Goal: Information Seeking & Learning: Learn about a topic

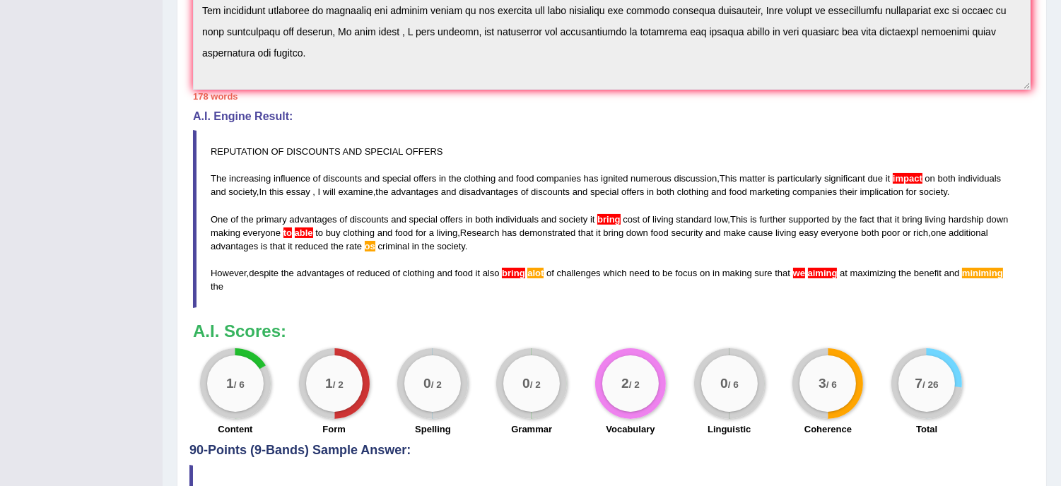
scroll to position [117, 0]
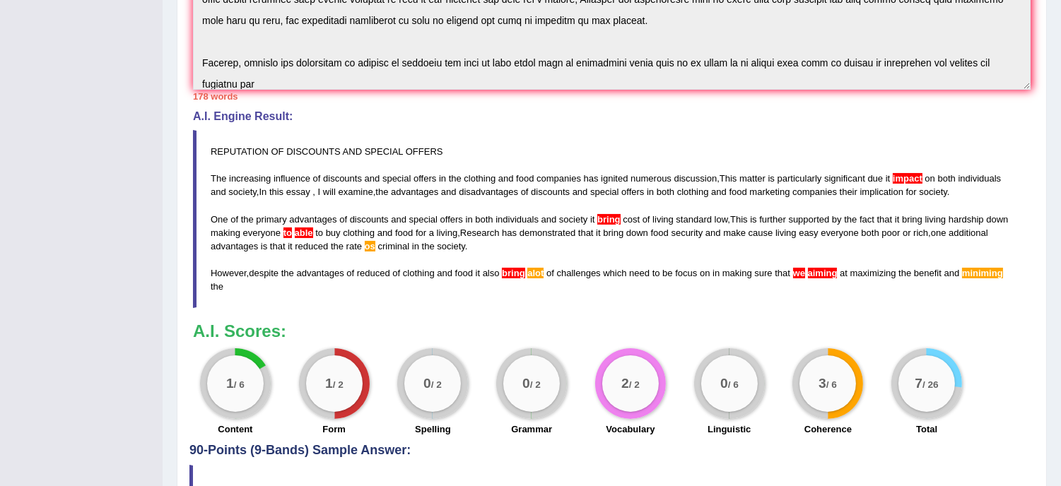
drag, startPoint x: 933, startPoint y: 164, endPoint x: 998, endPoint y: 302, distance: 152.4
click at [998, 302] on blockquote "REPUTATION OF DISCOUNTS AND SPECIAL OFFERS The increasing influence of discount…" at bounding box center [612, 219] width 838 height 178
drag, startPoint x: 998, startPoint y: 300, endPoint x: 1002, endPoint y: 286, distance: 14.8
click at [1002, 286] on blockquote "REPUTATION OF DISCOUNTS AND SPECIAL OFFERS The increasing influence of discount…" at bounding box center [612, 219] width 838 height 178
drag, startPoint x: 1056, startPoint y: 88, endPoint x: 1054, endPoint y: 16, distance: 72.1
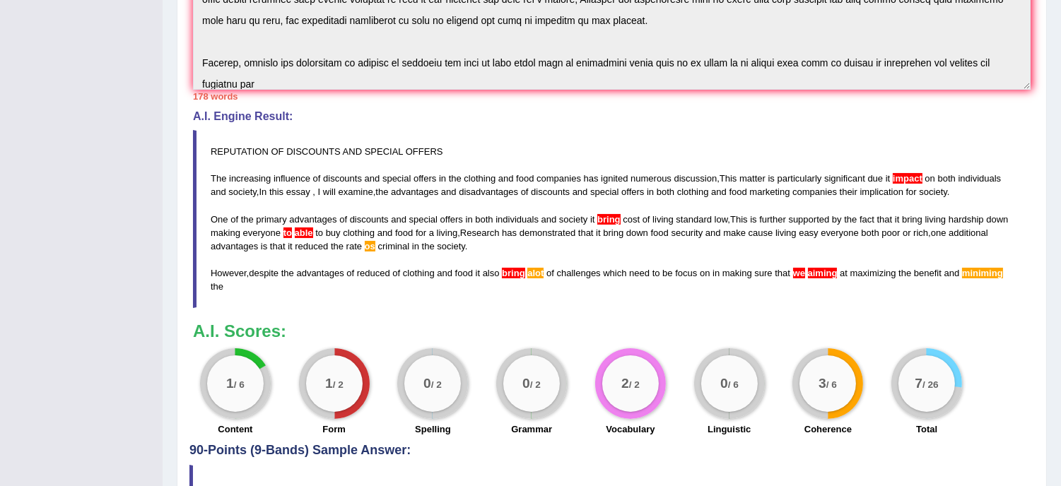
click at [1054, 16] on div "Home Practice Writing: Write Essay Reputation or Short Term Strategies « Prev N…" at bounding box center [612, 63] width 898 height 955
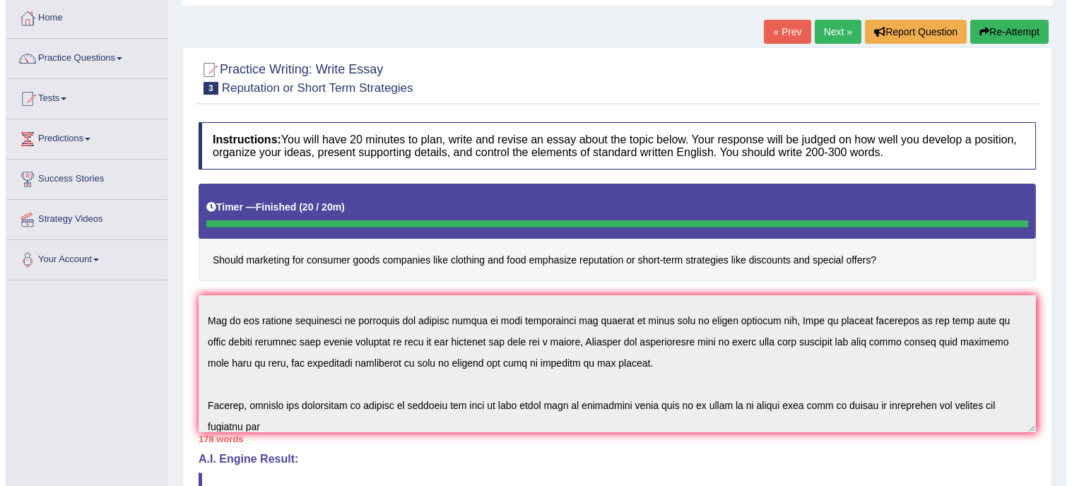
scroll to position [69, 0]
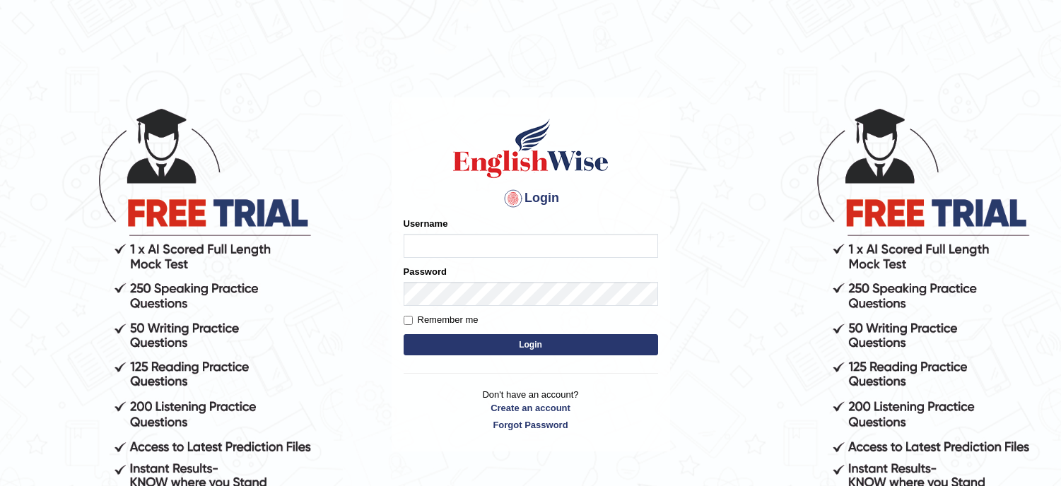
type input "lambertayeligiliga_Englishwise"
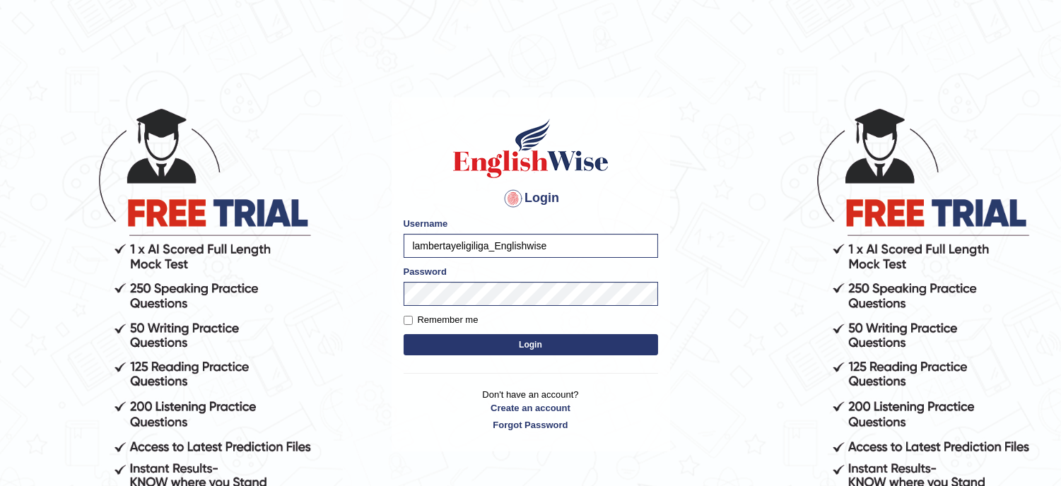
click at [449, 332] on form "Please fix the following errors: Username lambertayeligiliga_Englishwise Passwo…" at bounding box center [531, 288] width 254 height 142
click at [458, 344] on button "Login" at bounding box center [531, 344] width 254 height 21
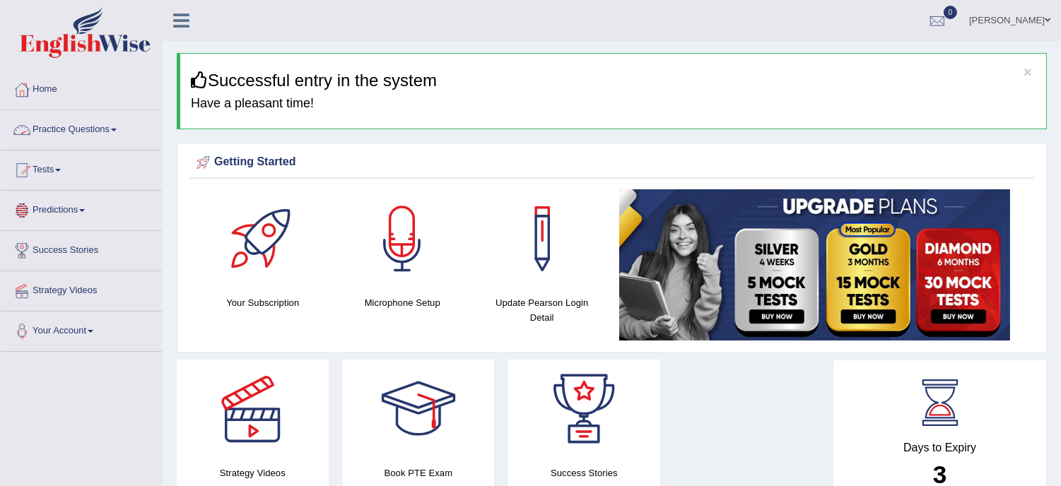
click at [80, 127] on link "Practice Questions" at bounding box center [81, 127] width 161 height 35
click at [80, 129] on link "Practice Questions" at bounding box center [81, 127] width 161 height 35
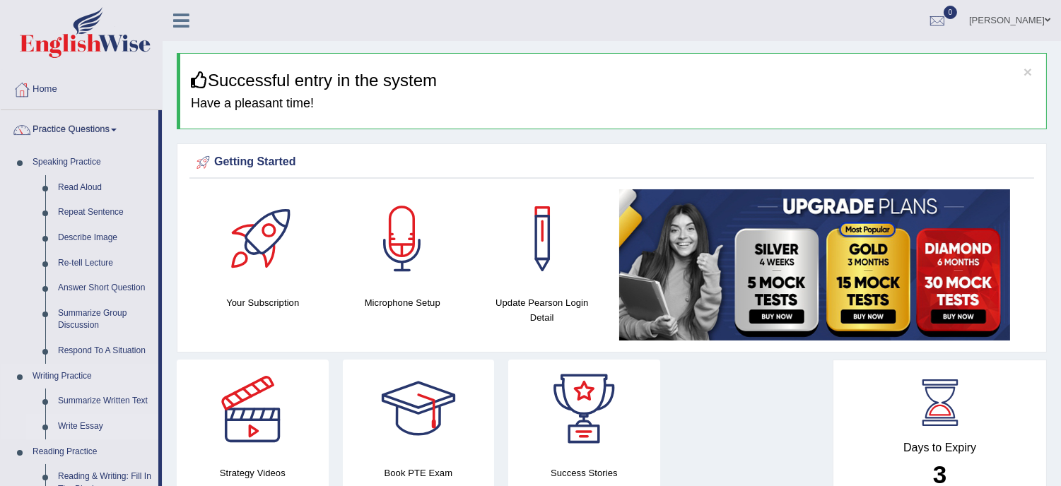
click at [103, 425] on link "Write Essay" at bounding box center [105, 426] width 107 height 25
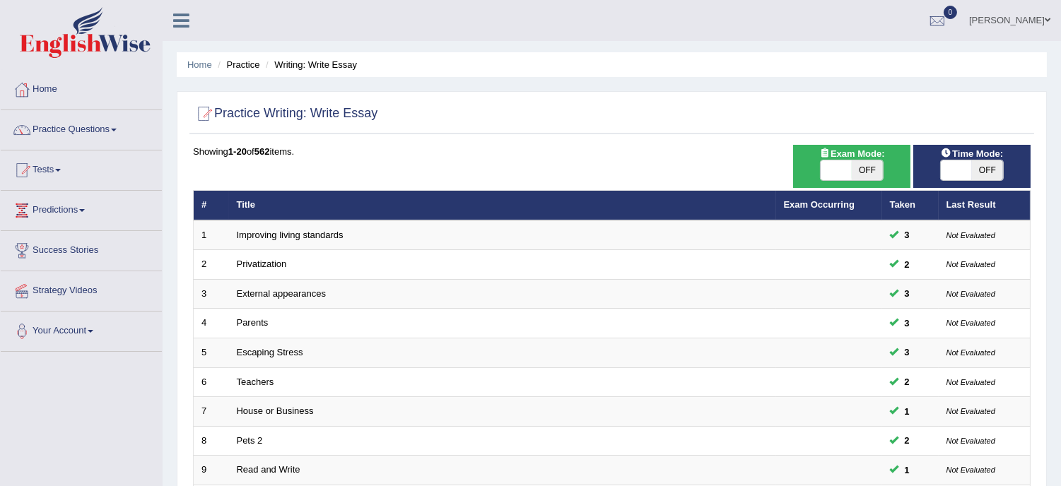
click at [873, 168] on span "OFF" at bounding box center [867, 170] width 31 height 20
checkbox input "true"
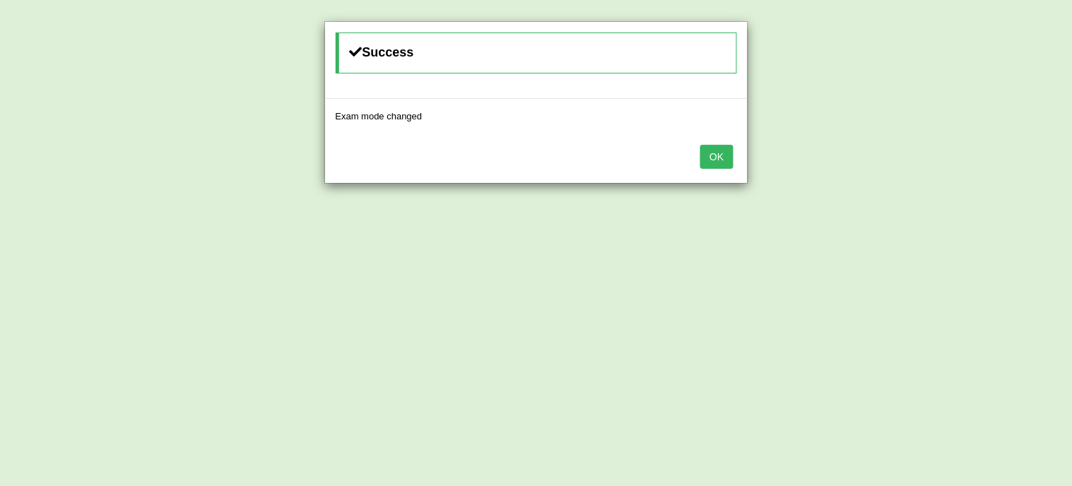
click at [718, 156] on button "OK" at bounding box center [716, 157] width 33 height 24
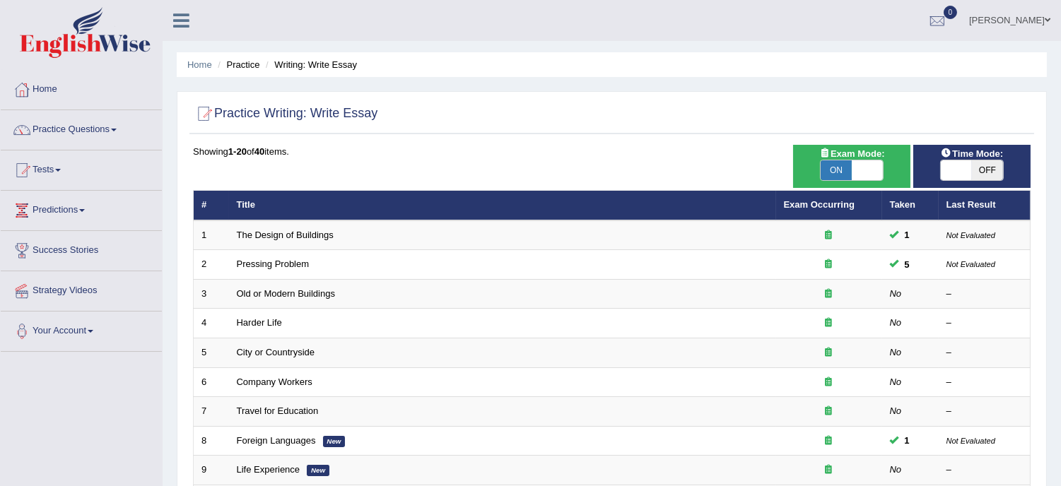
click at [994, 168] on span "OFF" at bounding box center [987, 170] width 31 height 20
checkbox input "true"
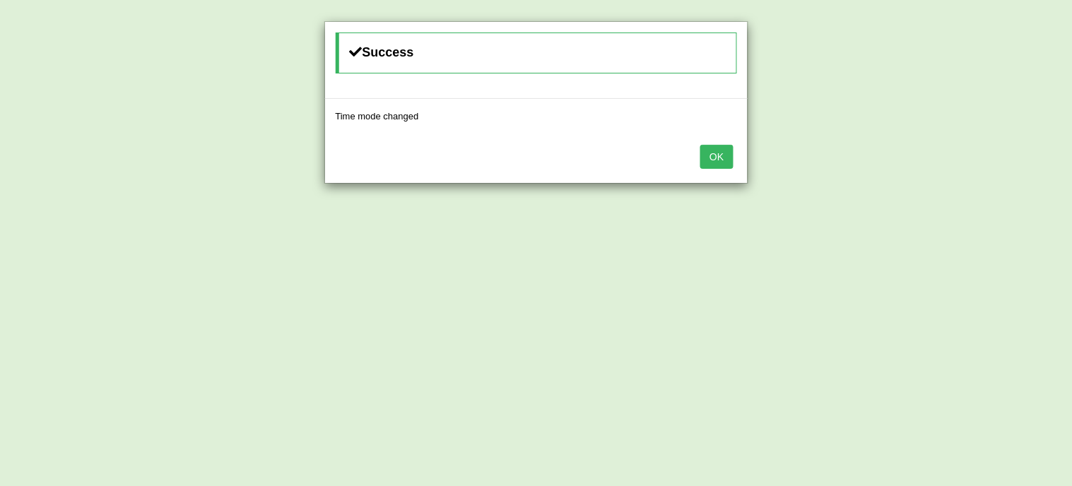
click at [723, 157] on button "OK" at bounding box center [716, 157] width 33 height 24
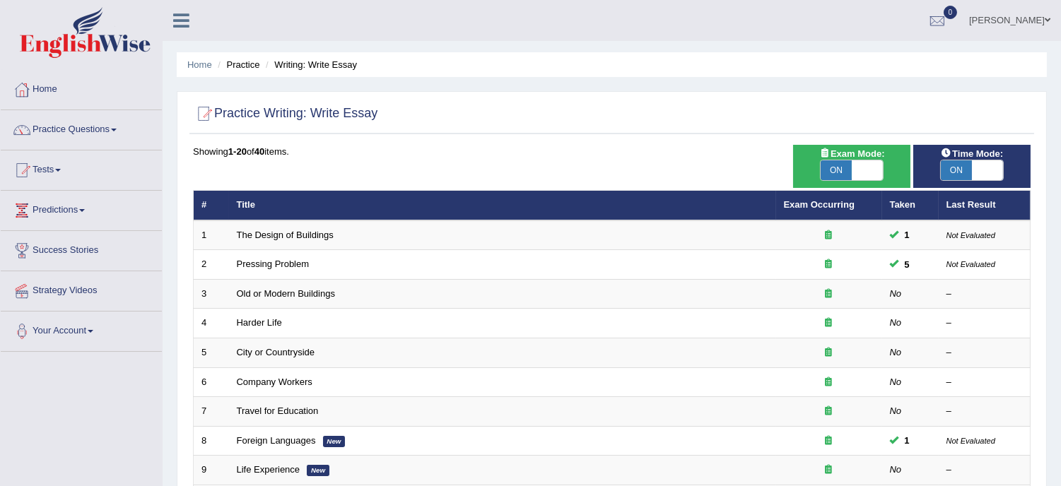
click at [723, 157] on div "Showing 1-20 of 40 items." at bounding box center [612, 151] width 838 height 13
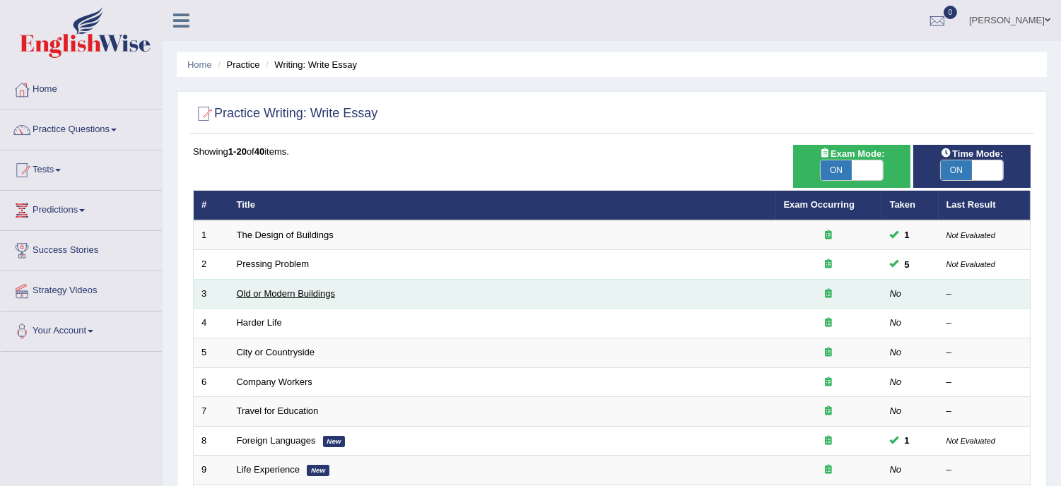
click at [305, 291] on link "Old or Modern Buildings" at bounding box center [286, 293] width 98 height 11
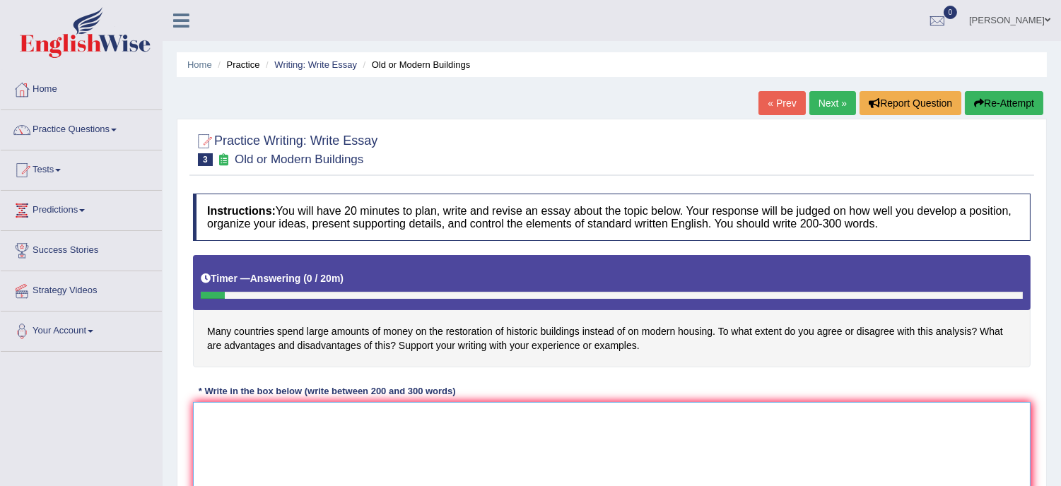
click at [213, 413] on textarea at bounding box center [612, 470] width 838 height 137
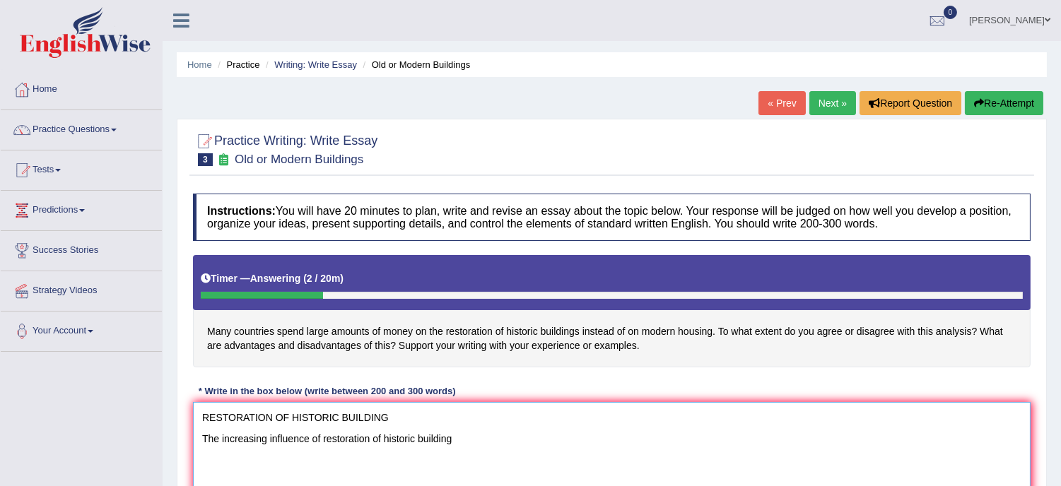
click at [302, 435] on textarea "RESTORATION OF HISTORIC BUILDING The increasing influence of restoration of his…" at bounding box center [612, 470] width 838 height 137
drag, startPoint x: 323, startPoint y: 434, endPoint x: 204, endPoint y: 436, distance: 119.5
click at [204, 436] on textarea "RESTORATION OF HISTORIC BUILDING The increasing influence of restoration of his…" at bounding box center [612, 470] width 838 height 137
click at [436, 438] on textarea "RESTORATION OF HISTORIC BUILDING I am going talk about restoration of historic …" at bounding box center [612, 470] width 838 height 137
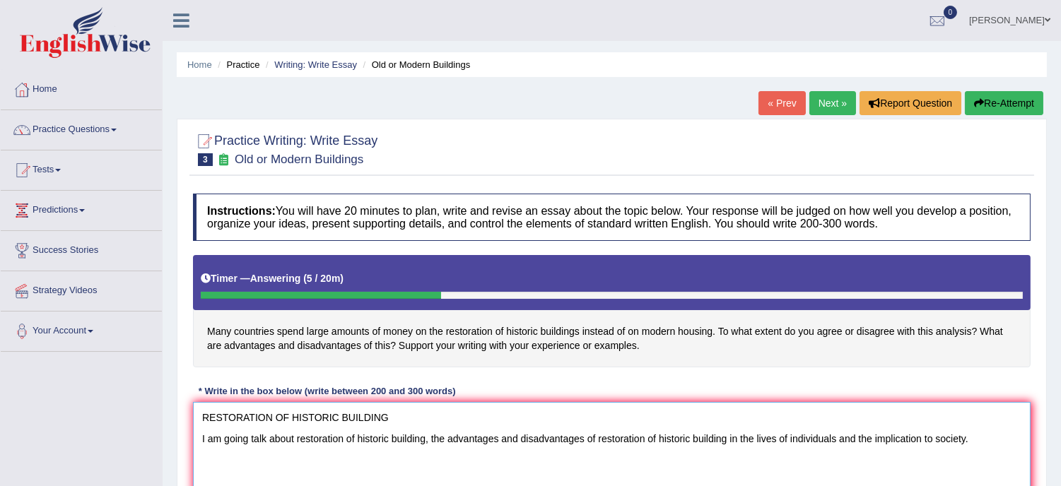
scroll to position [1, 0]
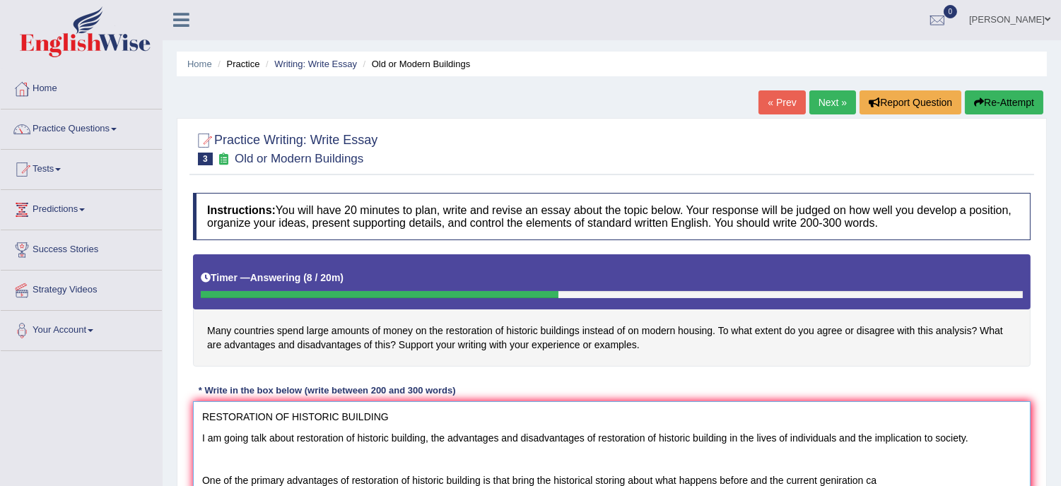
click at [838, 481] on textarea "RESTORATION OF HISTORIC BUILDING I am going talk about restoration of historic …" at bounding box center [612, 469] width 838 height 137
click at [879, 479] on textarea "RESTORATION OF HISTORIC BUILDING I am going talk about restoration of historic …" at bounding box center [612, 469] width 838 height 137
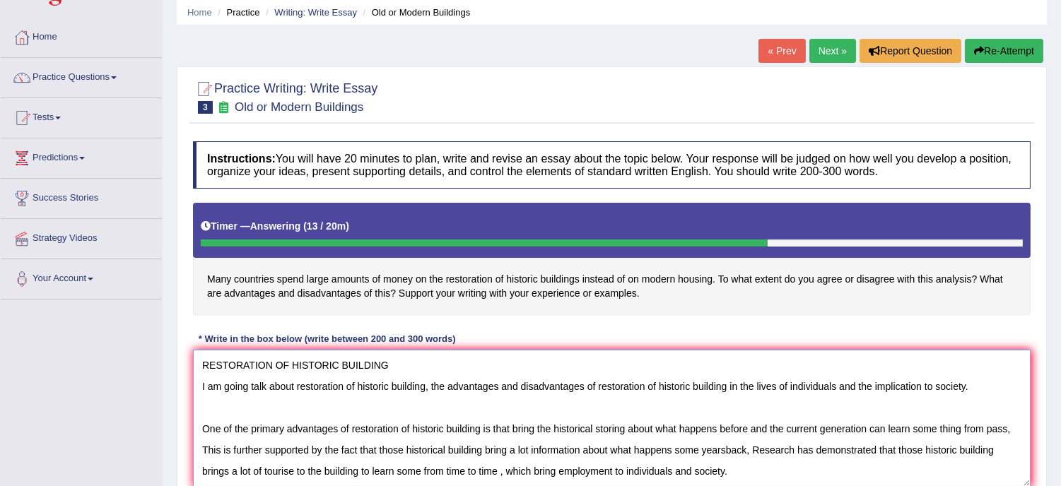
scroll to position [33, 0]
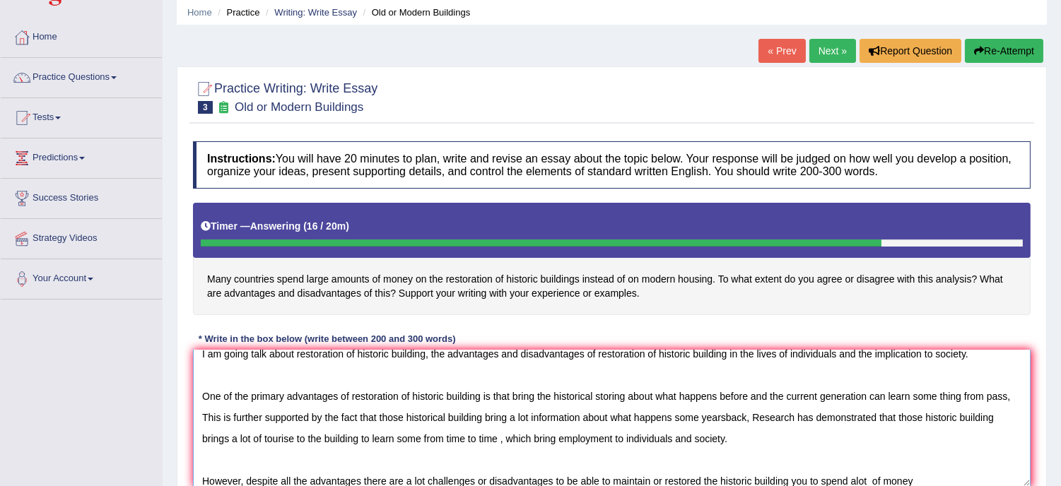
click at [871, 481] on textarea "RESTORATION OF HISTORIC BUILDING I am going talk about restoration of historic …" at bounding box center [612, 418] width 838 height 137
click at [884, 476] on textarea "RESTORATION OF HISTORIC BUILDING I am going talk about restoration of historic …" at bounding box center [612, 418] width 838 height 137
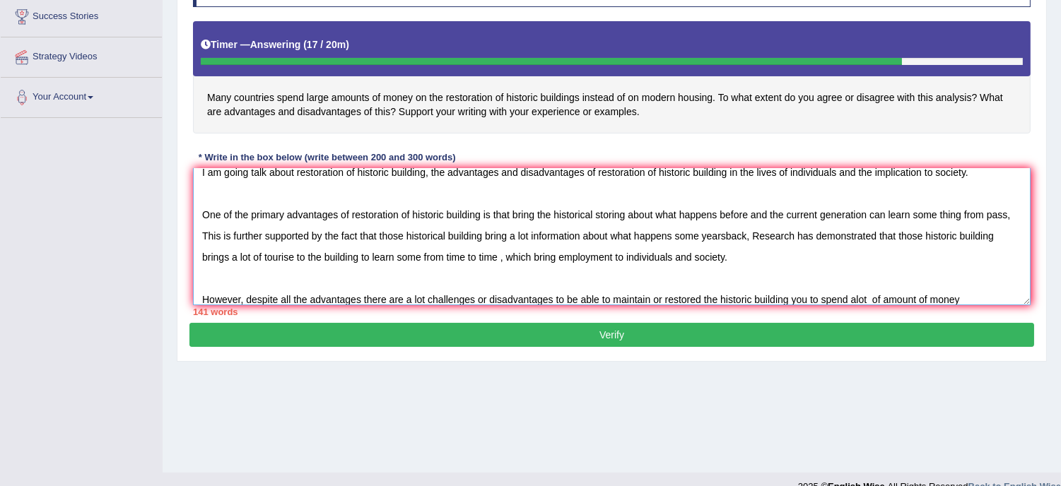
scroll to position [241, 0]
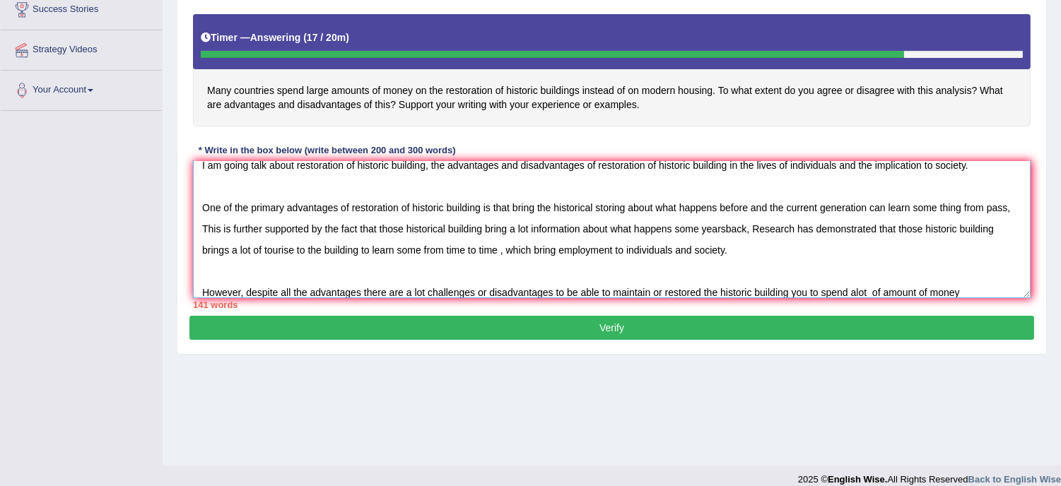
click at [961, 291] on textarea "RESTORATION OF HISTORIC BUILDING I am going talk about restoration of historic …" at bounding box center [612, 229] width 838 height 137
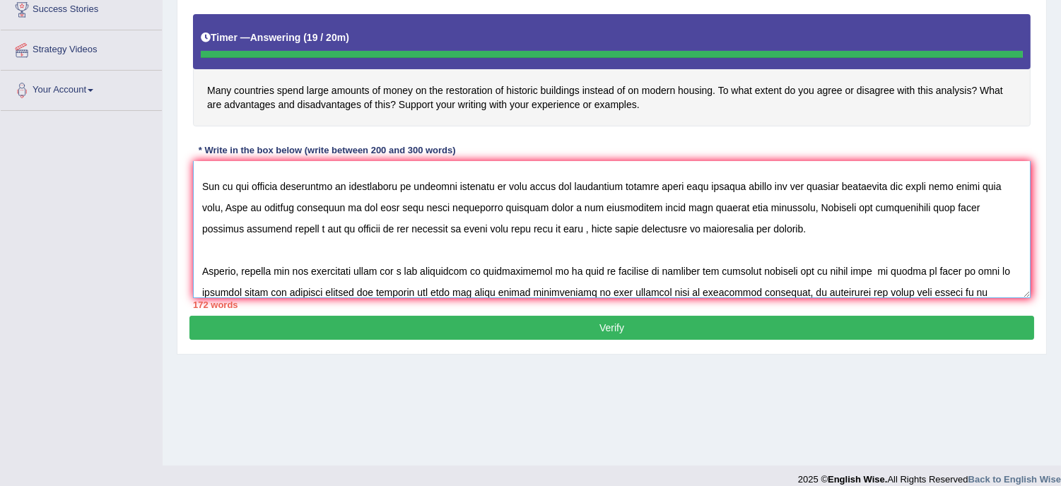
type textarea "RESTORATION OF HISTORIC BUILDING I am going talk about restoration of historic …"
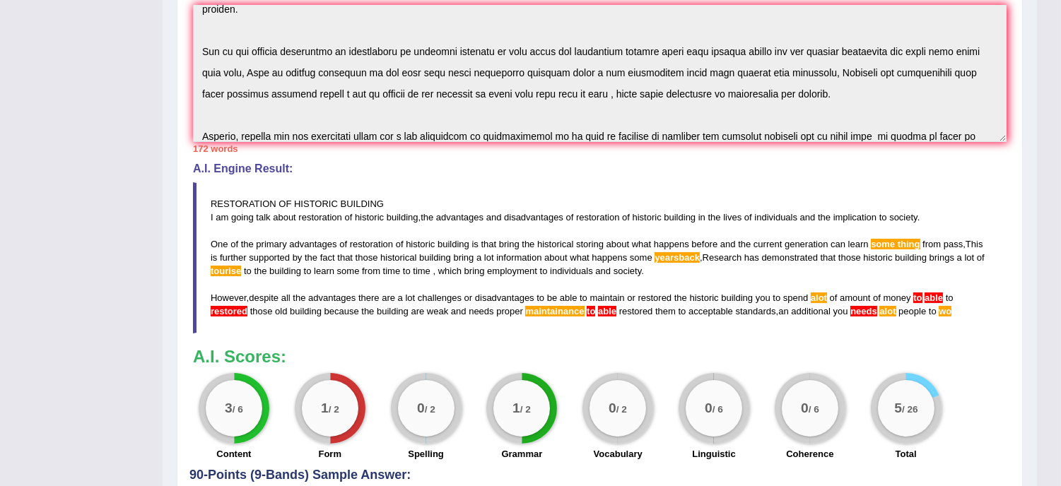
scroll to position [398, 0]
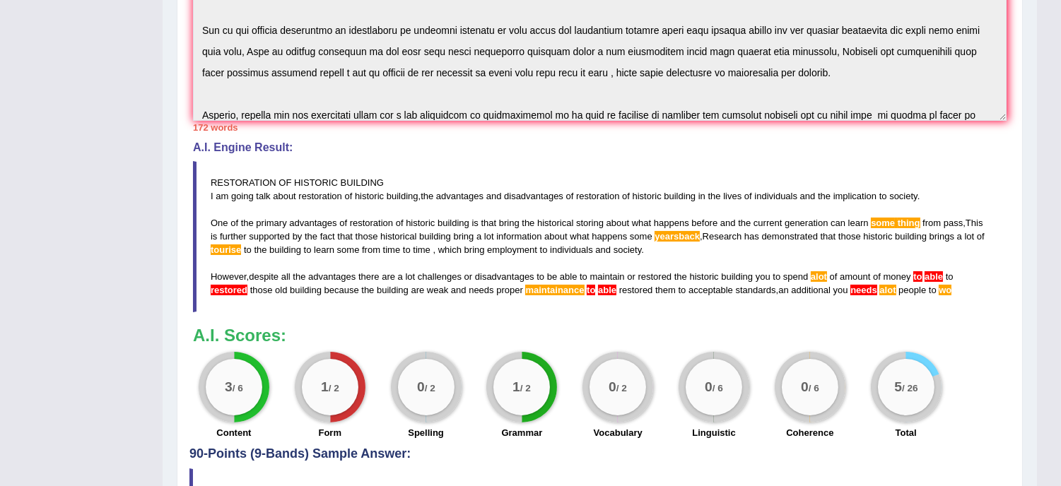
drag, startPoint x: 1047, startPoint y: 90, endPoint x: 1057, endPoint y: 79, distance: 15.0
drag, startPoint x: 1057, startPoint y: 79, endPoint x: 1062, endPoint y: 52, distance: 27.2
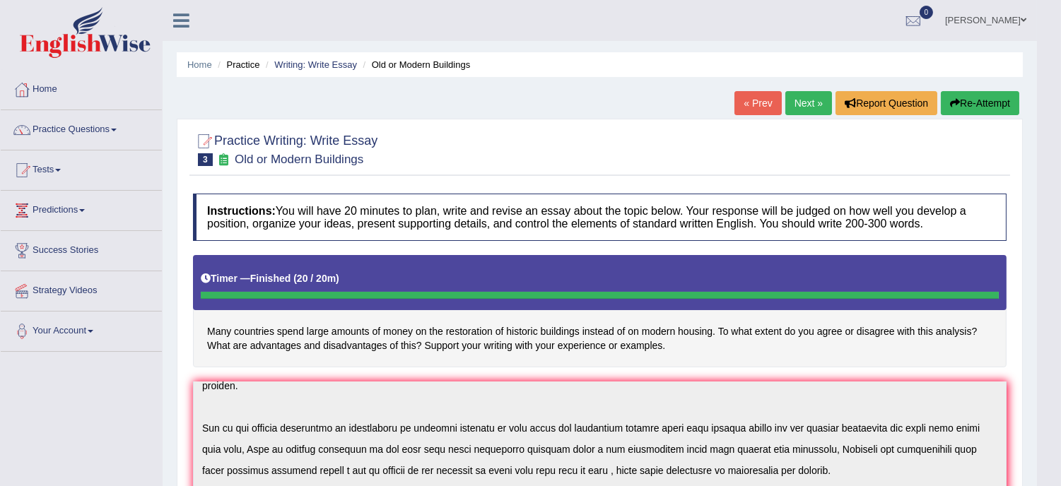
drag, startPoint x: 1040, startPoint y: 45, endPoint x: 1038, endPoint y: 189, distance: 143.5
click at [1038, 189] on body "Toggle navigation Home Practice Questions Speaking Practice Read Aloud Repeat S…" at bounding box center [530, 243] width 1061 height 486
click at [985, 98] on button "Re-Attempt" at bounding box center [980, 103] width 78 height 24
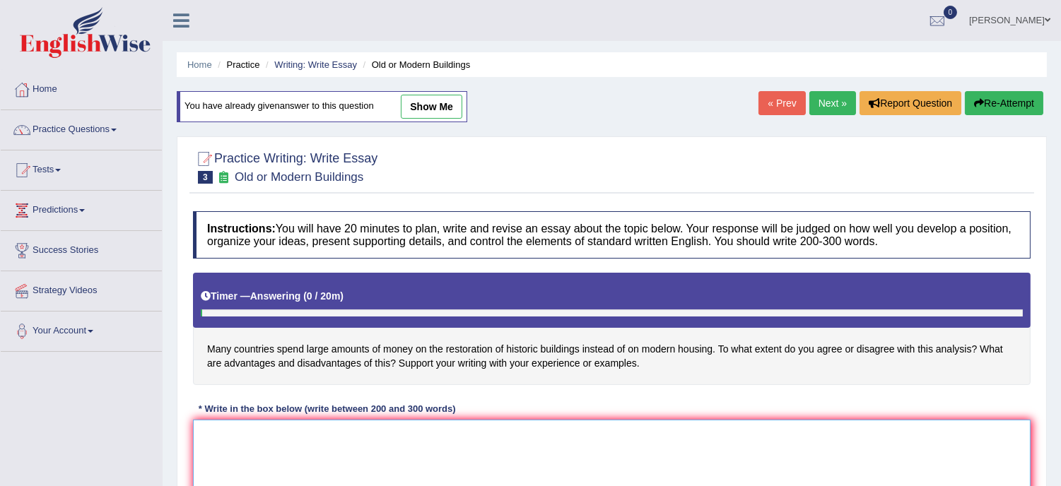
click at [232, 431] on textarea at bounding box center [612, 488] width 838 height 137
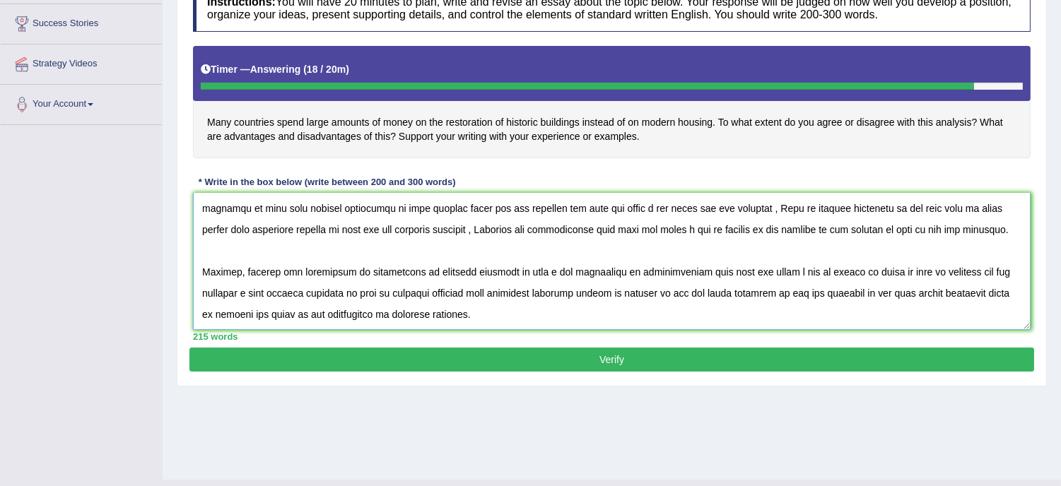
scroll to position [117, 0]
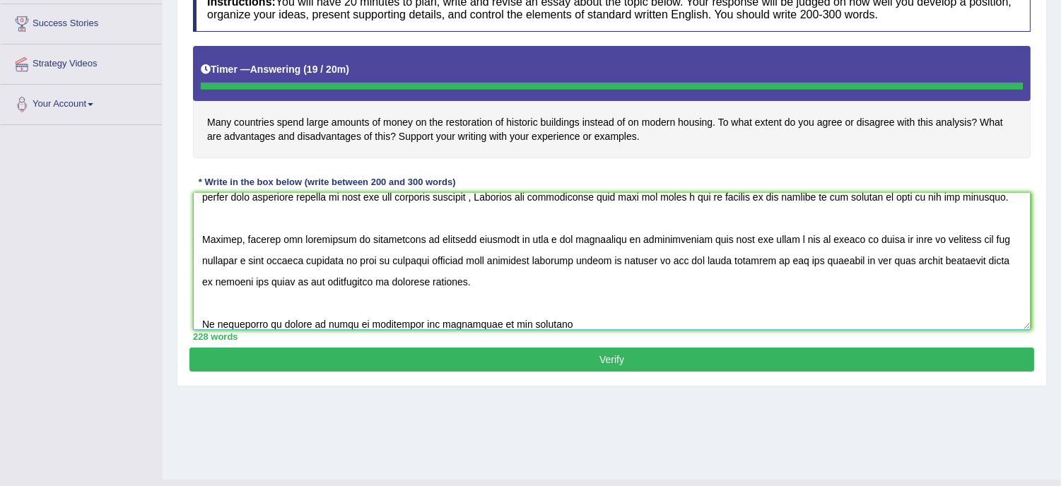
type textarea "The increasing influence of restoration of historic building has ignited numero…"
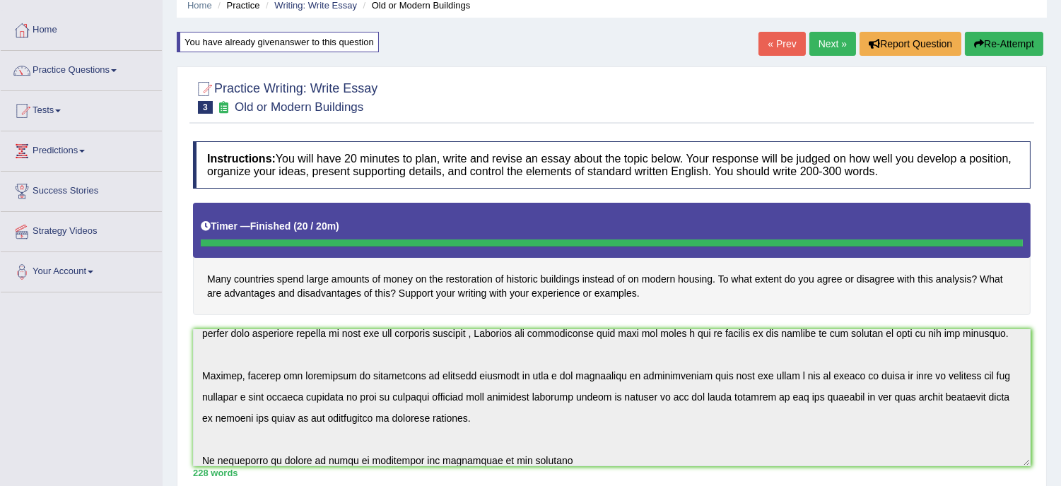
scroll to position [0, 0]
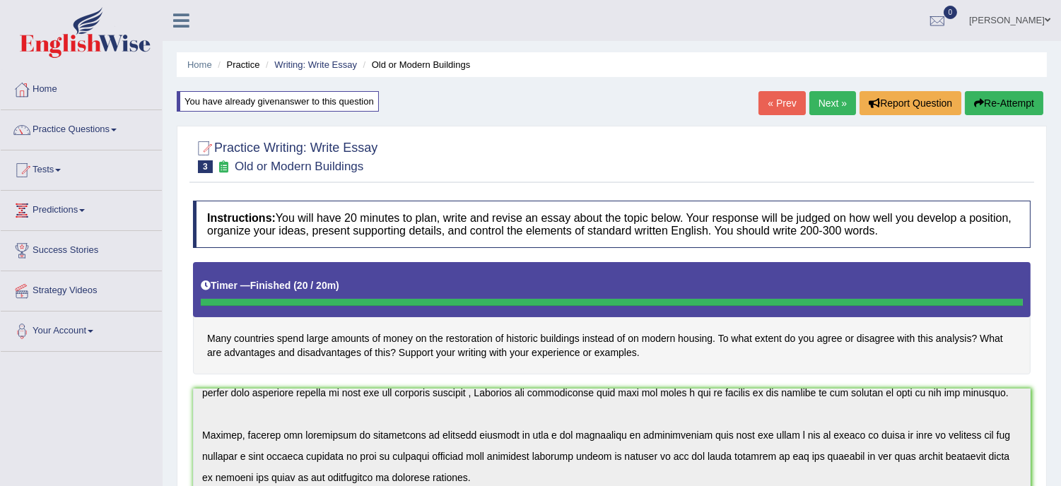
click at [829, 97] on link "Next »" at bounding box center [832, 103] width 47 height 24
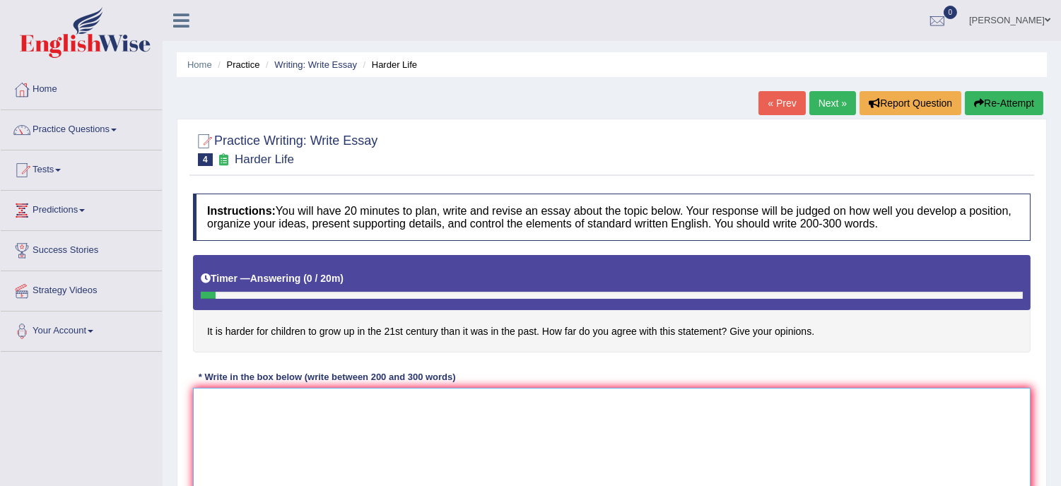
click at [287, 421] on textarea at bounding box center [612, 456] width 838 height 137
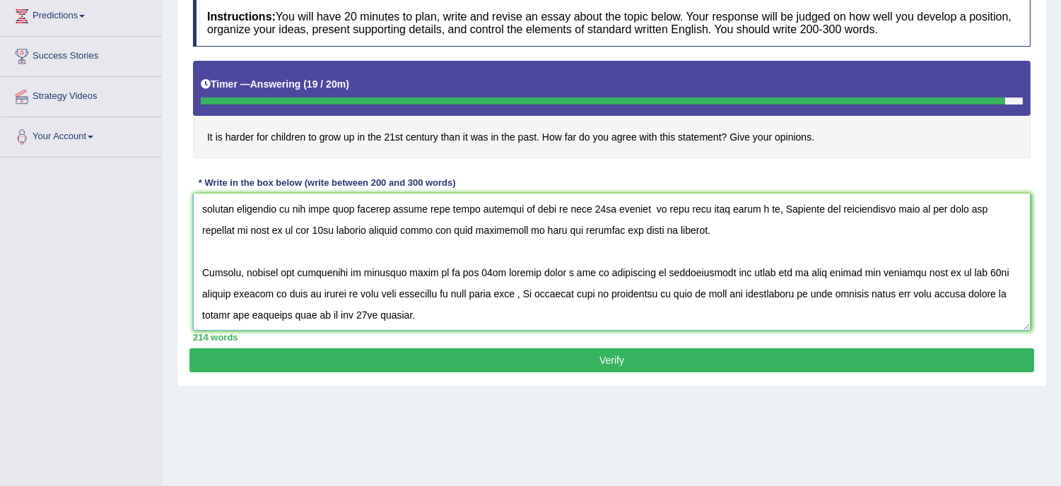
scroll to position [117, 0]
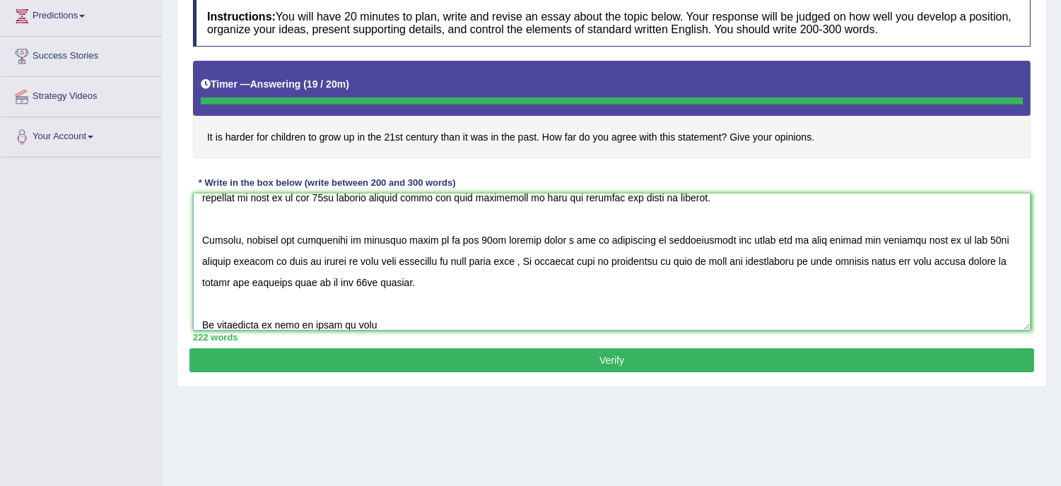
type textarea "The increasing influence of children to grow up is harder in 21st century has i…"
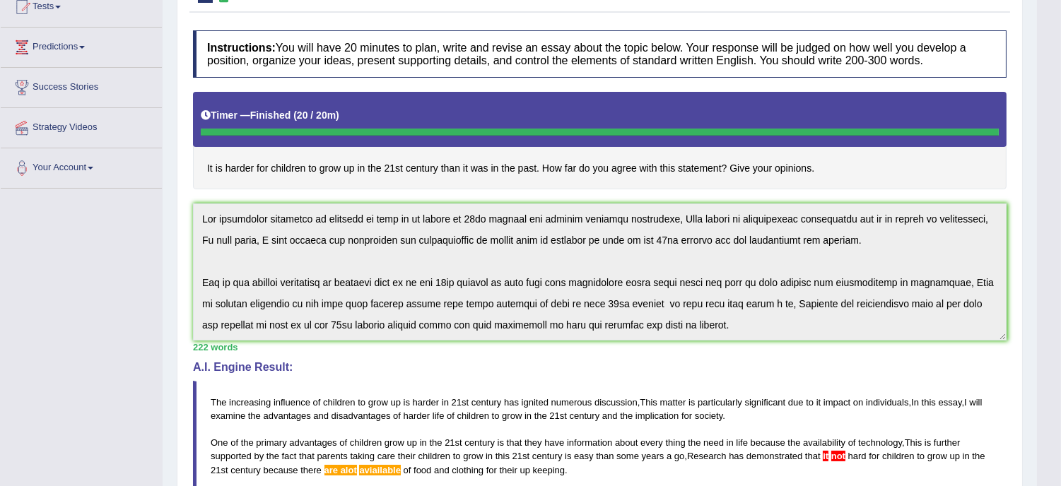
scroll to position [127, 0]
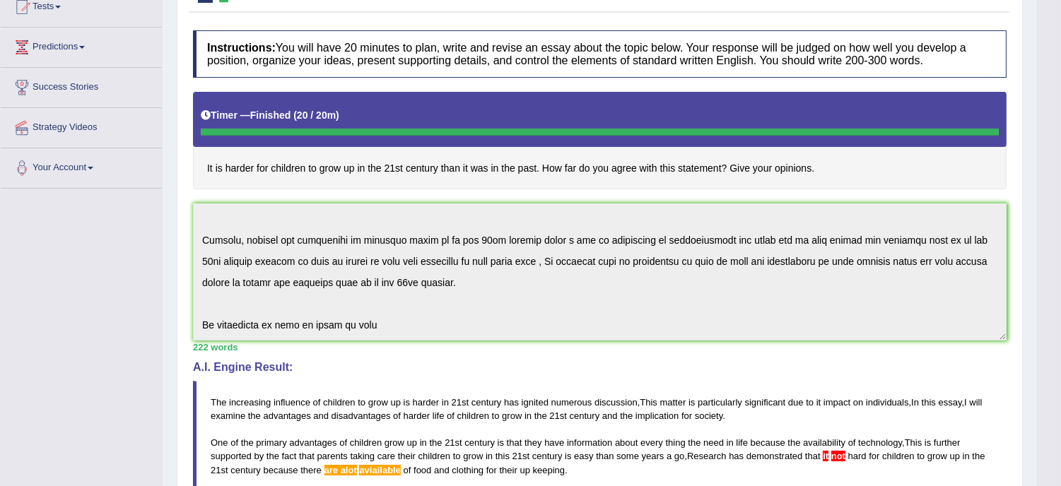
click at [567, 366] on div "Instructions: You will have 20 minutes to plan, write and revise an essay about…" at bounding box center [599, 365] width 821 height 685
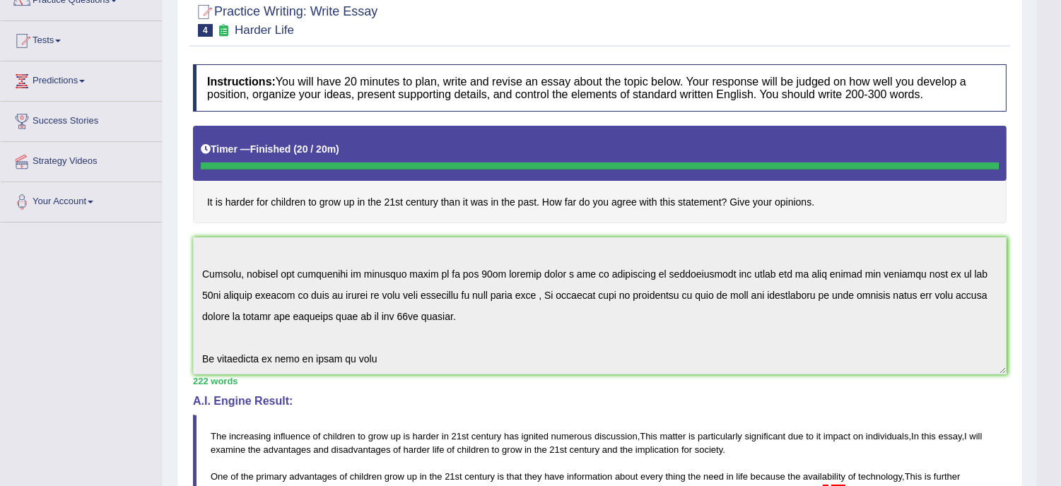
scroll to position [76, 0]
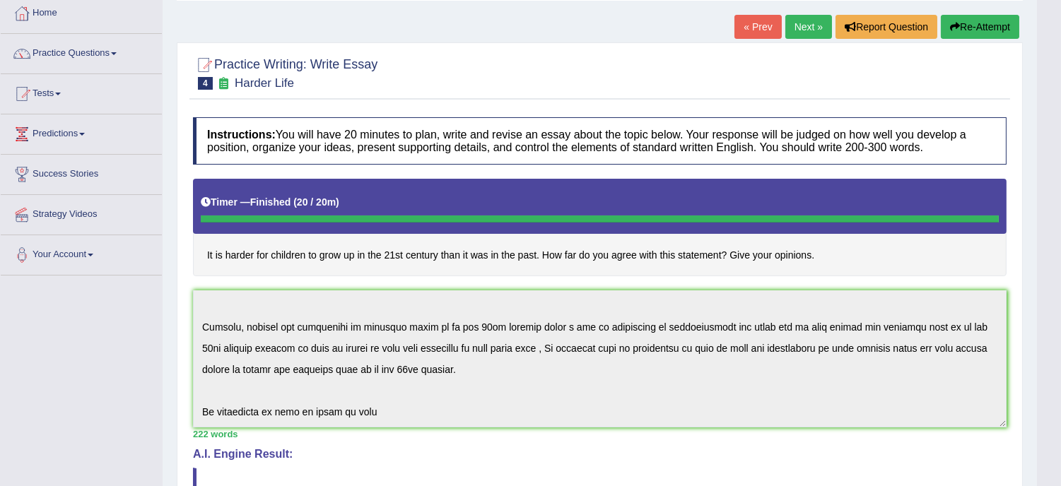
click at [989, 23] on button "Re-Attempt" at bounding box center [980, 27] width 78 height 24
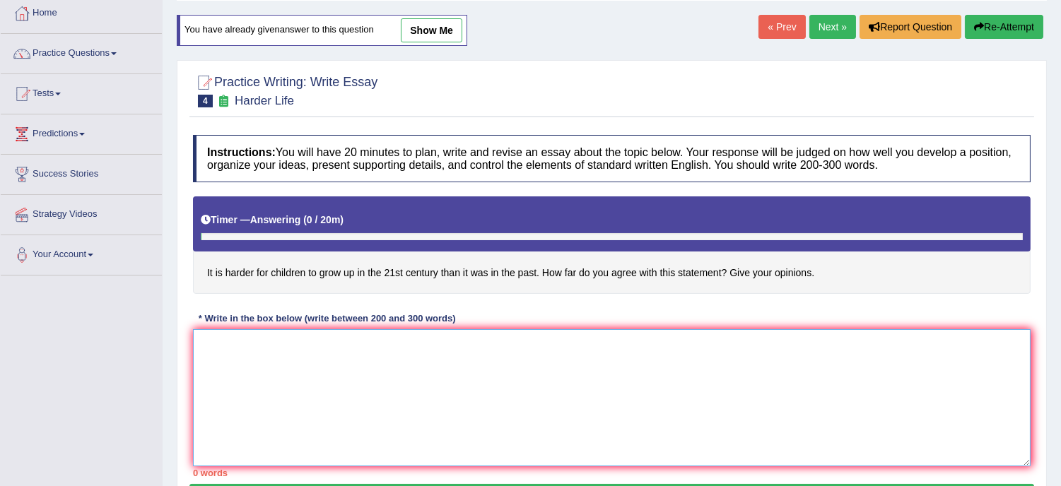
click at [339, 379] on textarea at bounding box center [612, 397] width 838 height 137
paste textarea "The increasing influence of children to grow up is harder in 21st century has i…"
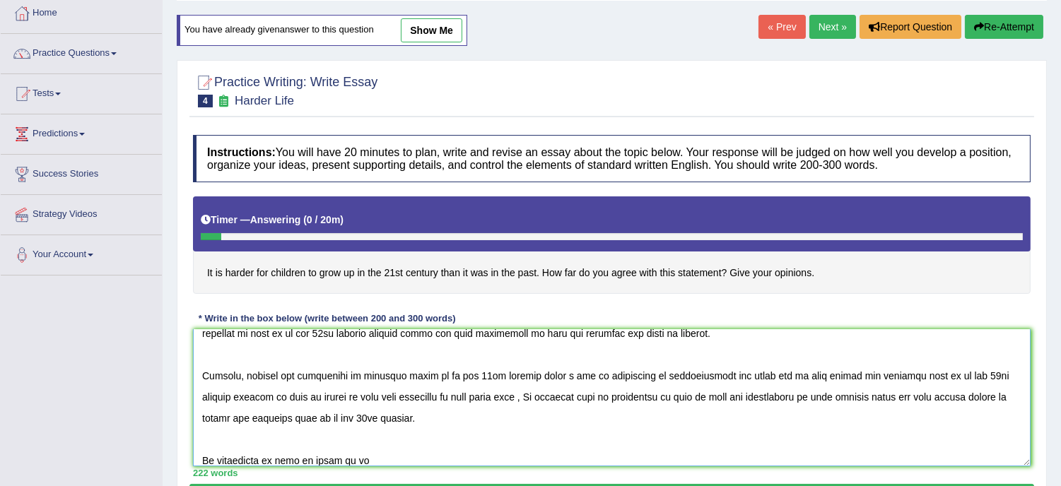
scroll to position [127, 0]
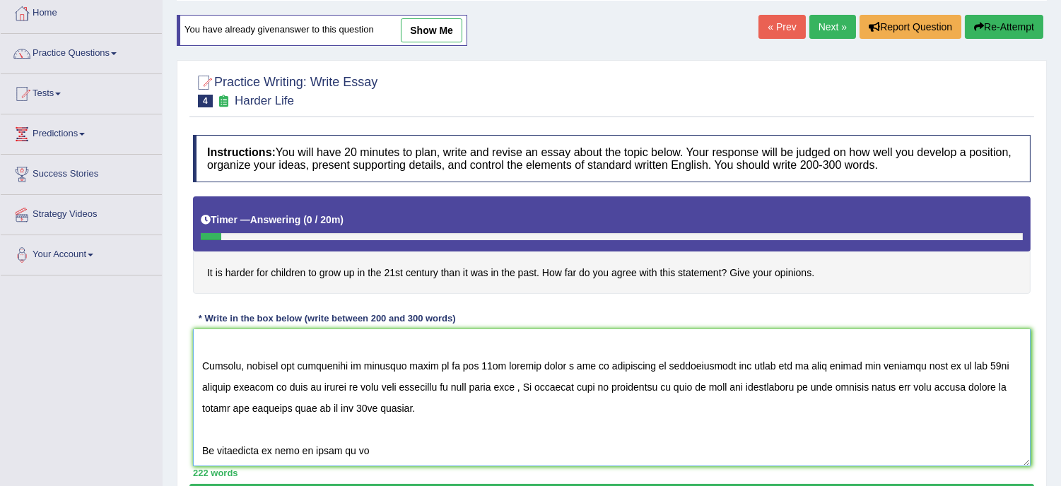
drag, startPoint x: 262, startPoint y: 461, endPoint x: 231, endPoint y: 459, distance: 31.1
click at [231, 459] on textarea at bounding box center [612, 397] width 838 height 137
click at [222, 454] on textarea at bounding box center [612, 397] width 838 height 137
drag, startPoint x: 262, startPoint y: 409, endPoint x: 253, endPoint y: 409, distance: 9.2
click at [253, 409] on textarea at bounding box center [612, 397] width 838 height 137
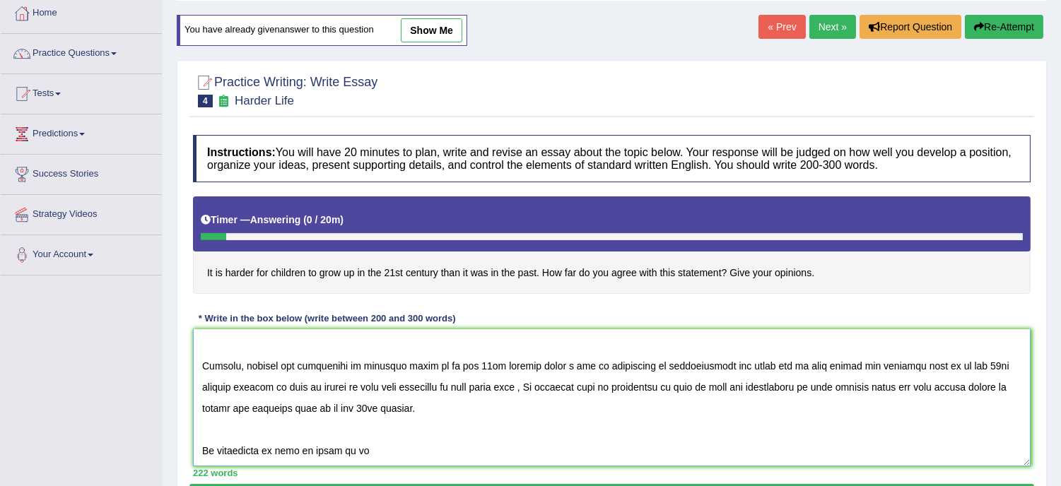
click at [478, 426] on textarea at bounding box center [612, 397] width 838 height 137
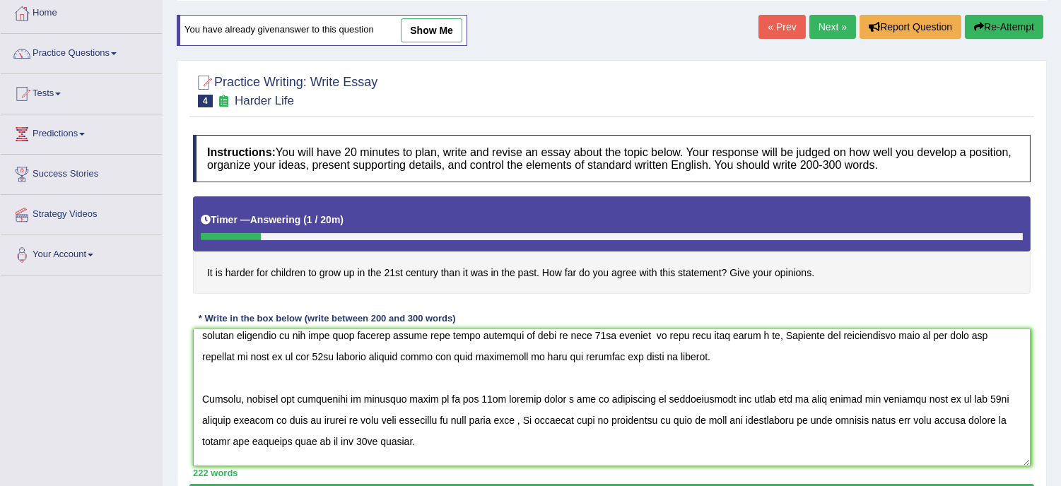
scroll to position [125, 0]
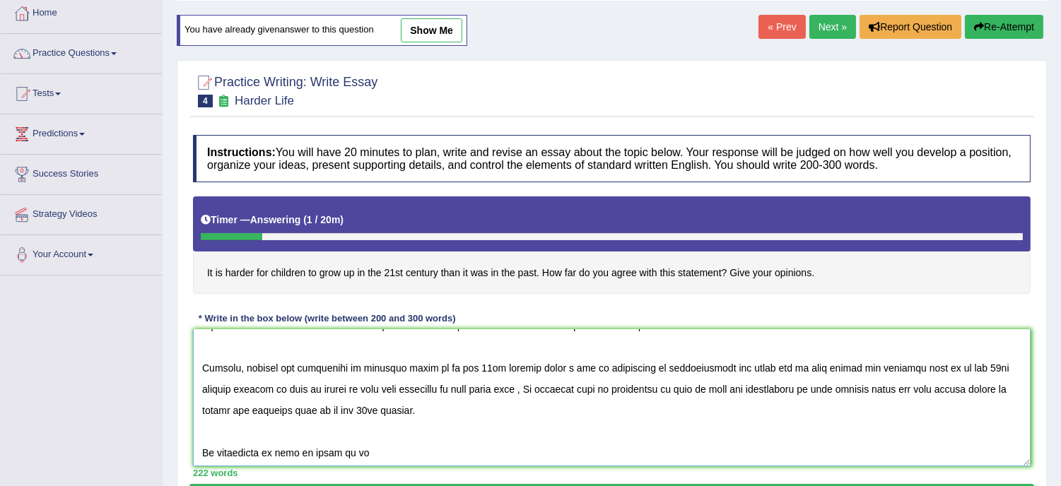
click at [412, 390] on textarea at bounding box center [612, 397] width 838 height 137
click at [409, 389] on textarea at bounding box center [612, 397] width 838 height 137
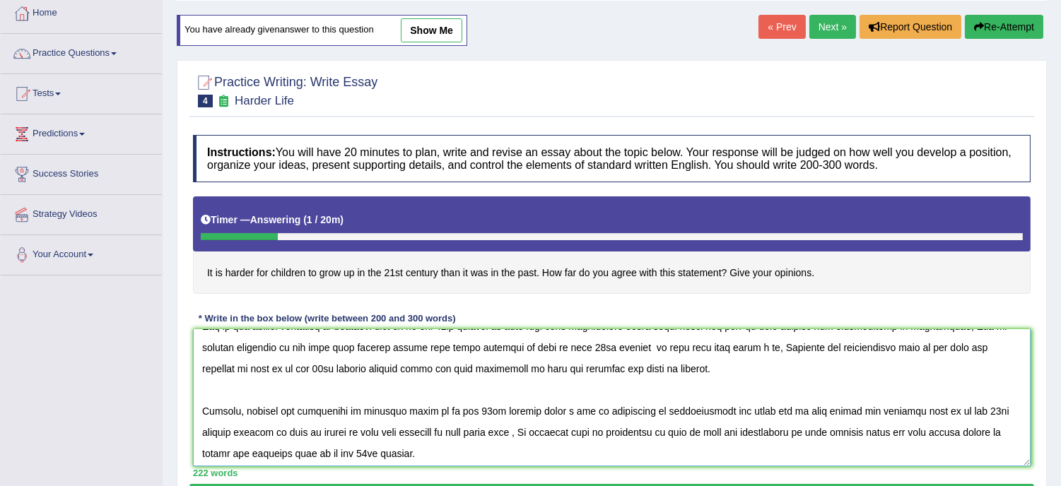
scroll to position [62, 0]
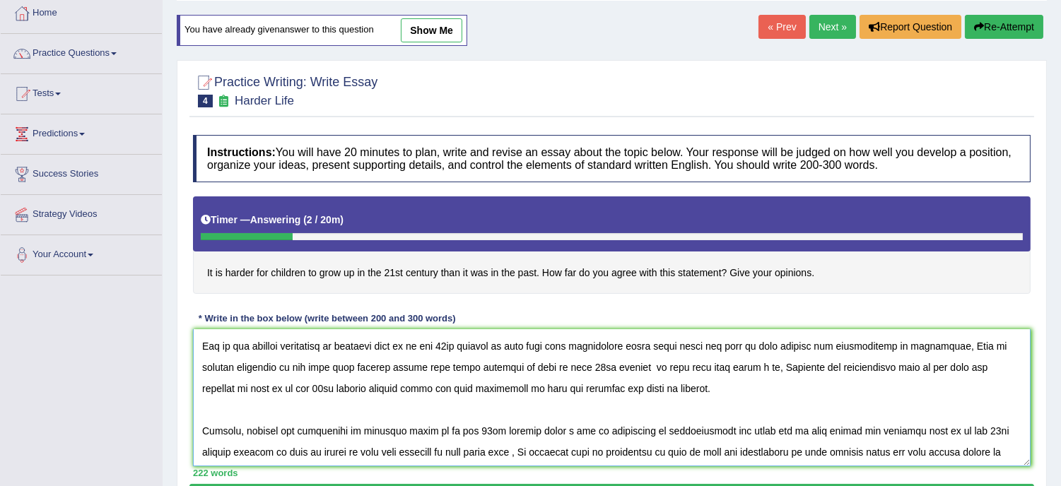
click at [412, 391] on textarea at bounding box center [612, 397] width 838 height 137
click at [440, 386] on textarea at bounding box center [612, 397] width 838 height 137
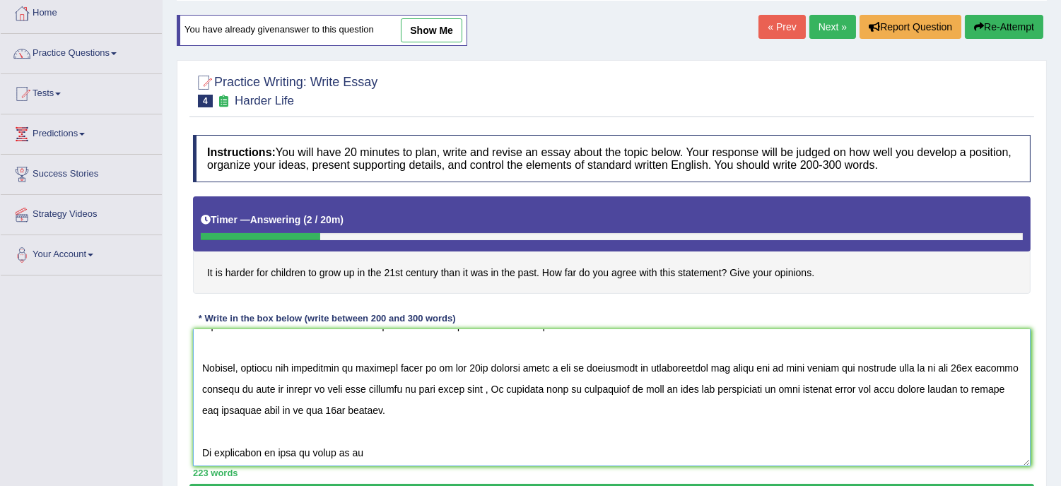
scroll to position [127, 0]
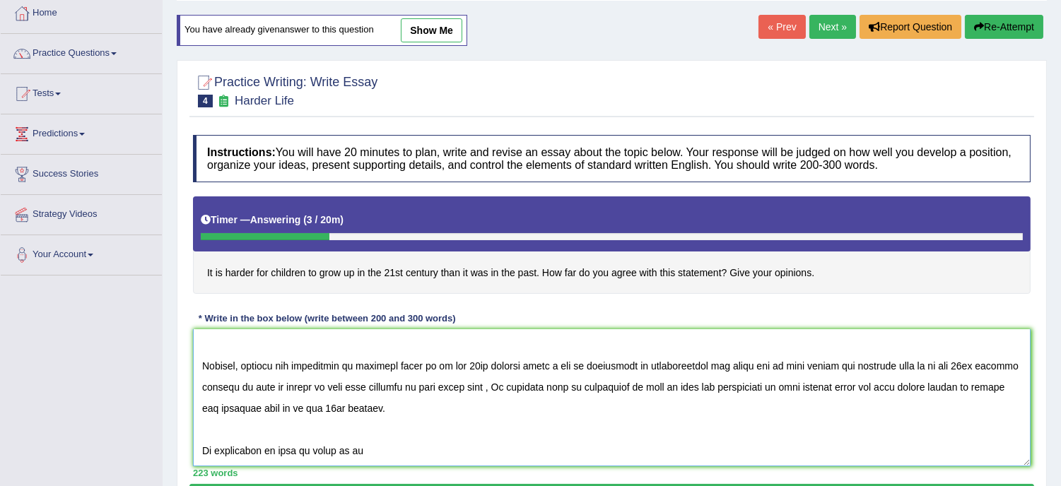
drag, startPoint x: 688, startPoint y: 401, endPoint x: 806, endPoint y: 428, distance: 120.4
click at [806, 428] on textarea at bounding box center [612, 397] width 838 height 137
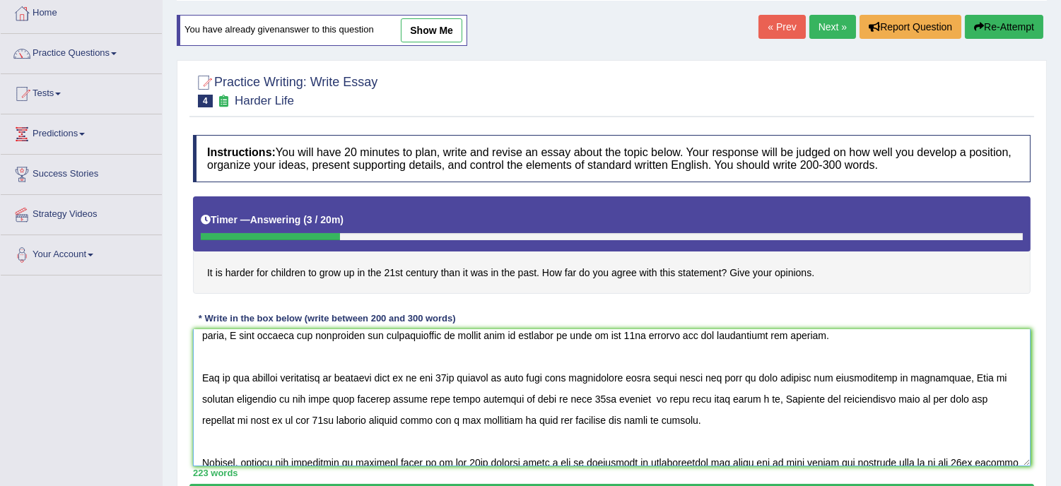
scroll to position [8, 0]
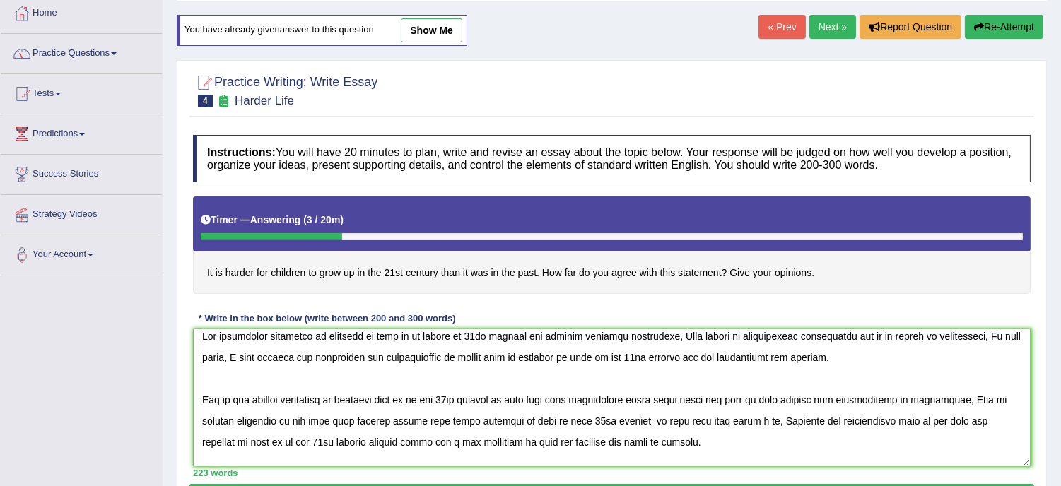
click at [905, 420] on textarea at bounding box center [612, 397] width 838 height 137
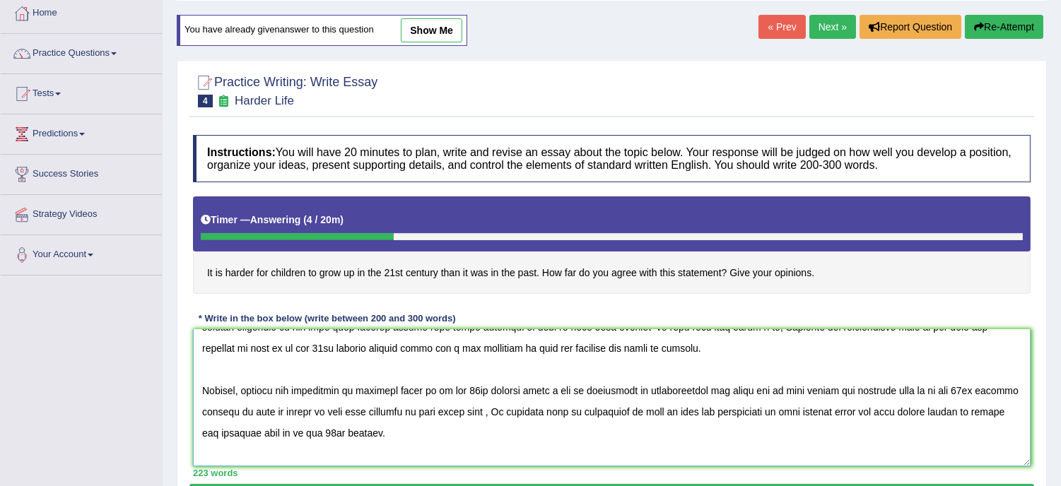
scroll to position [127, 0]
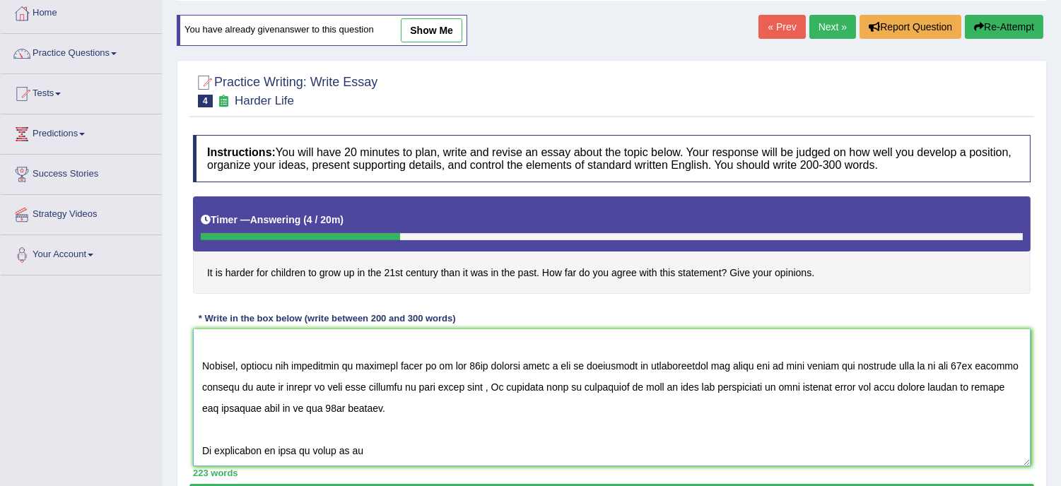
click at [394, 384] on textarea at bounding box center [612, 397] width 838 height 137
click at [403, 384] on textarea at bounding box center [612, 397] width 838 height 137
click at [215, 452] on textarea at bounding box center [612, 397] width 838 height 137
click at [355, 476] on div "223 words" at bounding box center [612, 472] width 838 height 13
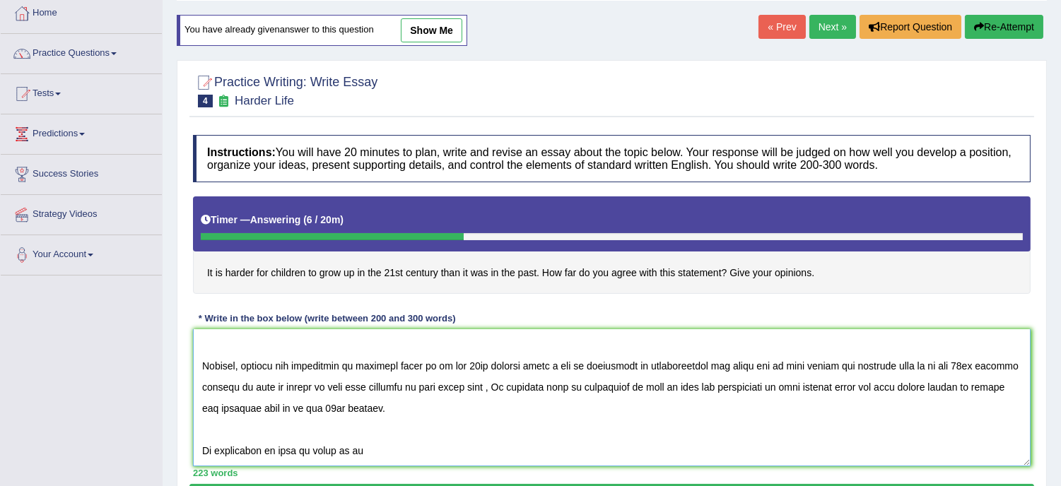
click at [213, 450] on textarea at bounding box center [612, 397] width 838 height 137
click at [208, 448] on textarea at bounding box center [612, 397] width 838 height 137
click at [358, 453] on textarea at bounding box center [612, 397] width 838 height 137
drag, startPoint x: 358, startPoint y: 453, endPoint x: 380, endPoint y: 505, distance: 56.1
click at [380, 410] on html "Toggle navigation Home Practice Questions Speaking Practice Read Aloud Repeat S…" at bounding box center [530, 167] width 1061 height 486
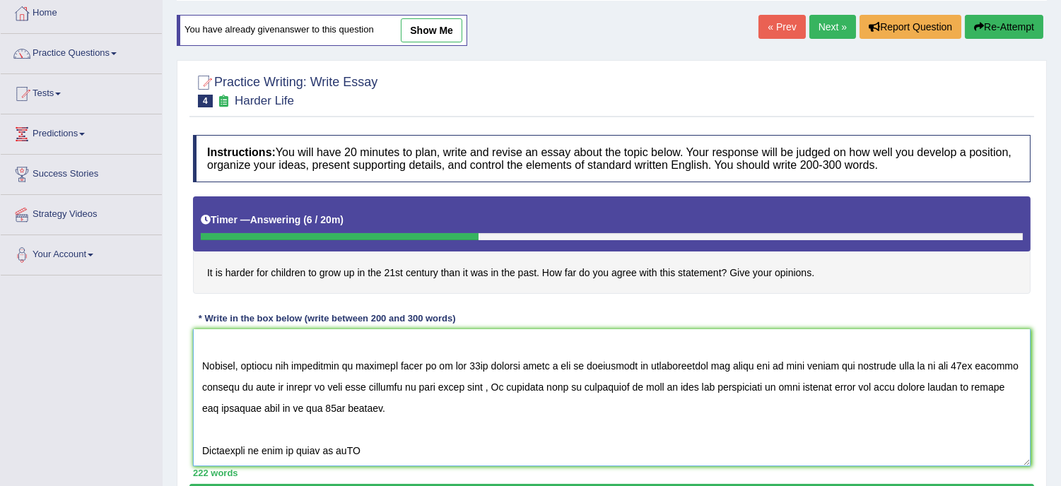
scroll to position [201, 0]
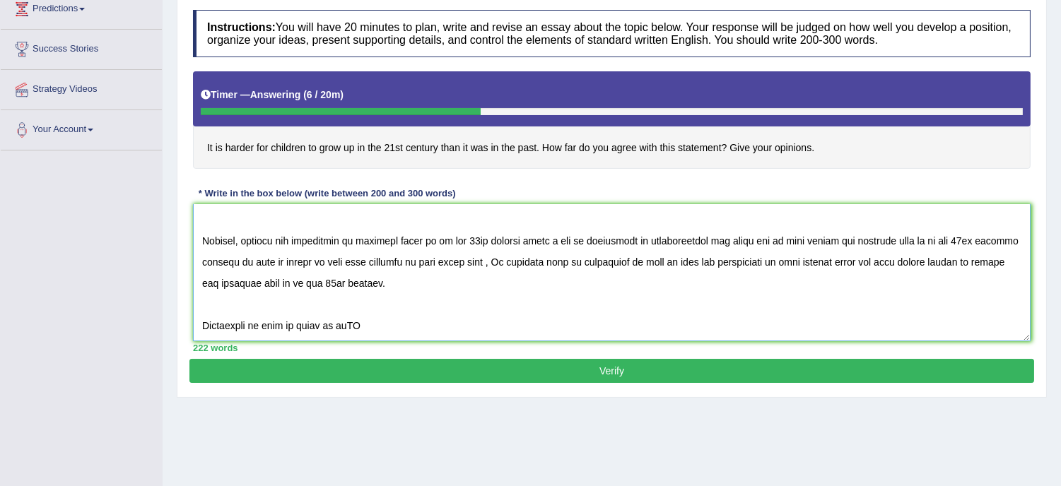
click at [376, 321] on textarea at bounding box center [612, 272] width 838 height 137
type textarea "The increasing influence of children to grow up is harder in 21st century has i…"
click at [512, 369] on button "Verify" at bounding box center [611, 371] width 845 height 24
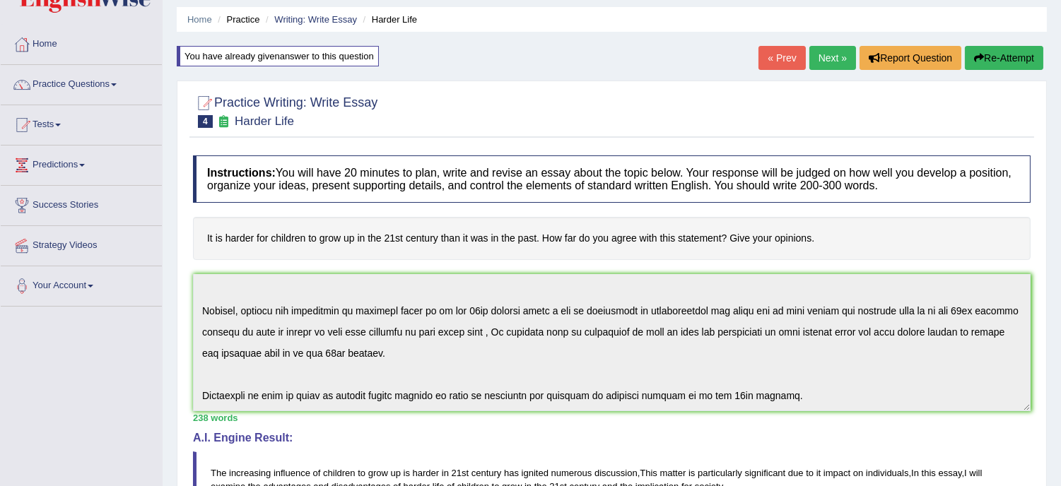
scroll to position [45, 0]
click at [830, 57] on link "Next »" at bounding box center [832, 59] width 47 height 24
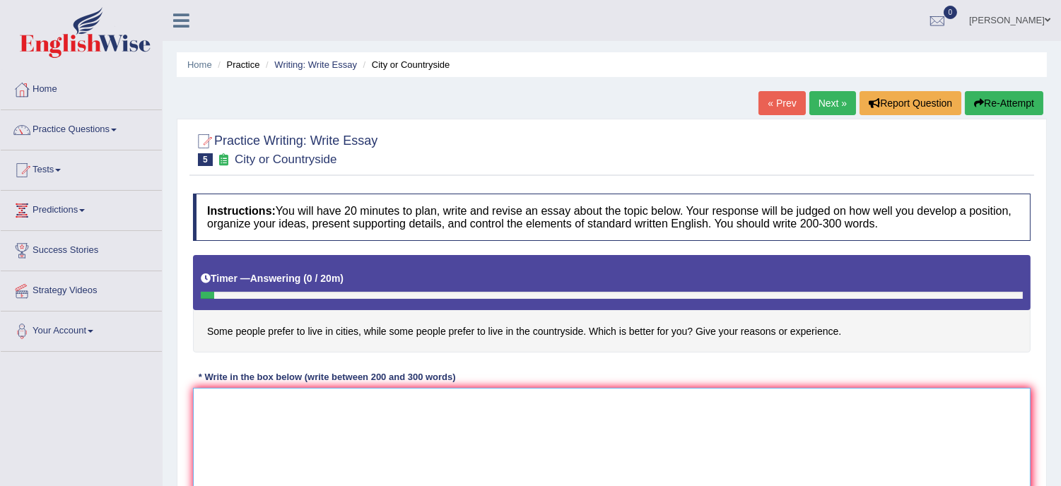
click at [230, 415] on textarea at bounding box center [612, 456] width 838 height 137
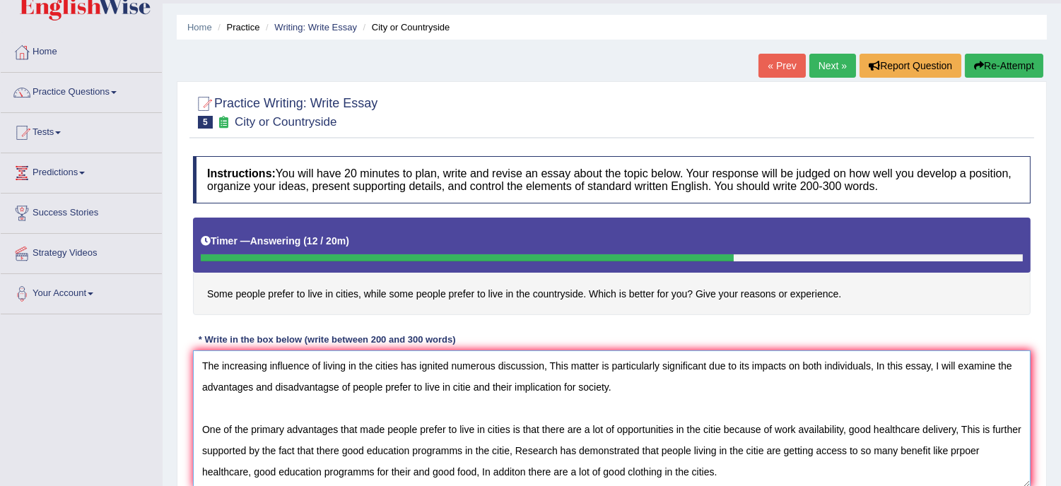
scroll to position [33, 0]
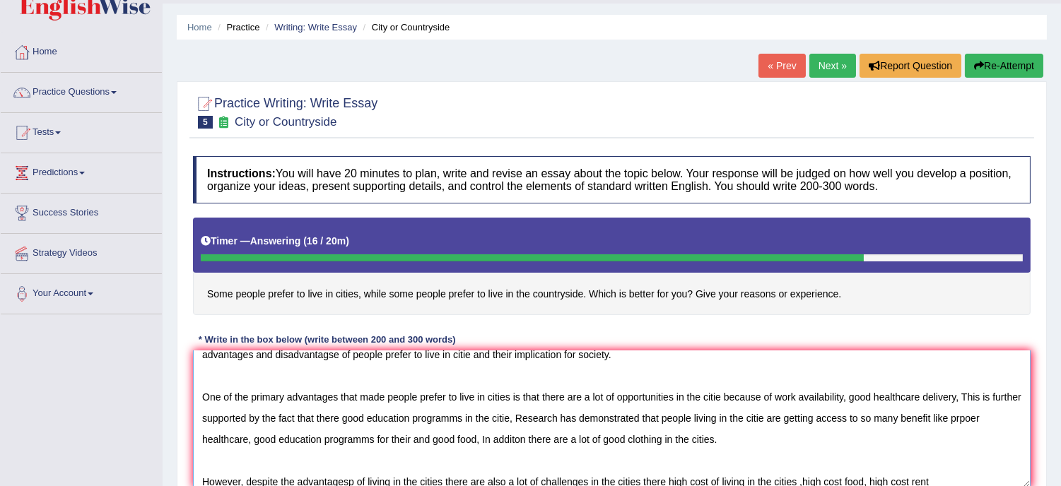
click at [912, 476] on textarea "The increasing influence of living in the cities has ignited numerous discussio…" at bounding box center [612, 419] width 838 height 137
click at [947, 482] on textarea "The increasing influence of living in the cities has ignited numerous discussio…" at bounding box center [612, 419] width 838 height 137
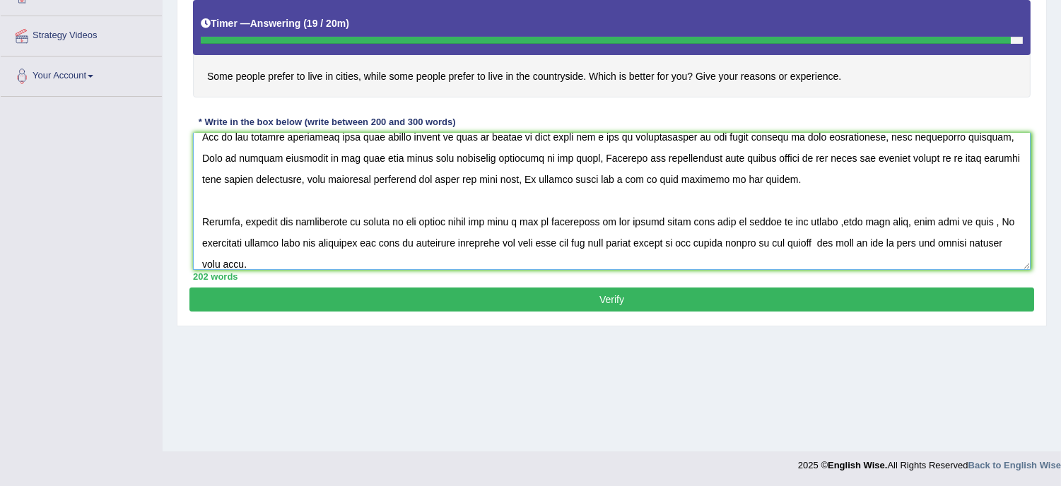
scroll to position [96, 0]
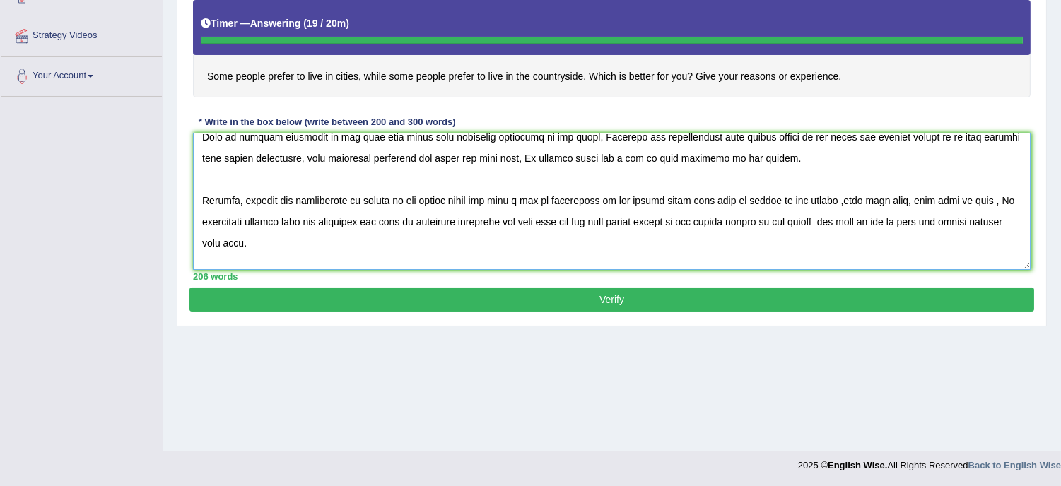
type textarea "The increasing influence of living in the cities has ignited numerous discussio…"
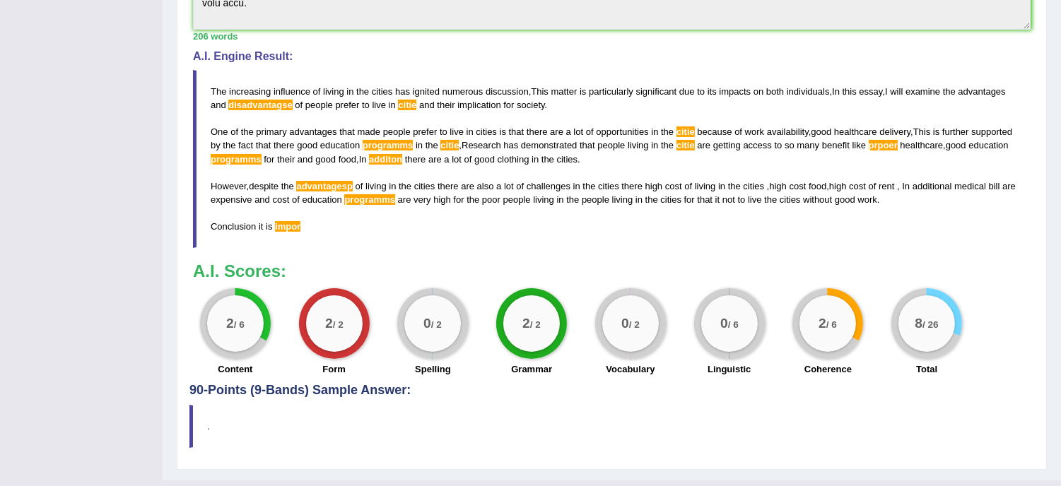
scroll to position [475, 0]
